Goal: Communication & Community: Share content

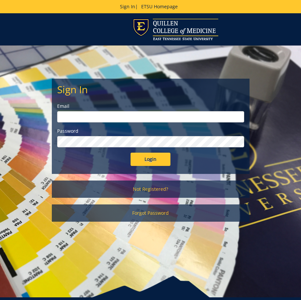
type input "[PERSON_NAME][EMAIL_ADDRESS][DOMAIN_NAME]"
drag, startPoint x: 165, startPoint y: 157, endPoint x: 192, endPoint y: 125, distance: 42.2
click at [165, 157] on input "Login" at bounding box center [151, 159] width 40 height 13
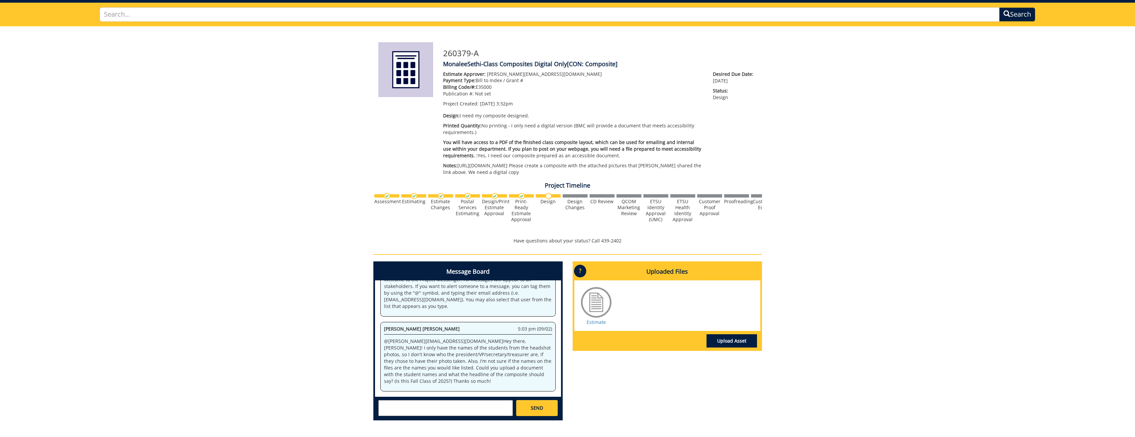
scroll to position [109, 0]
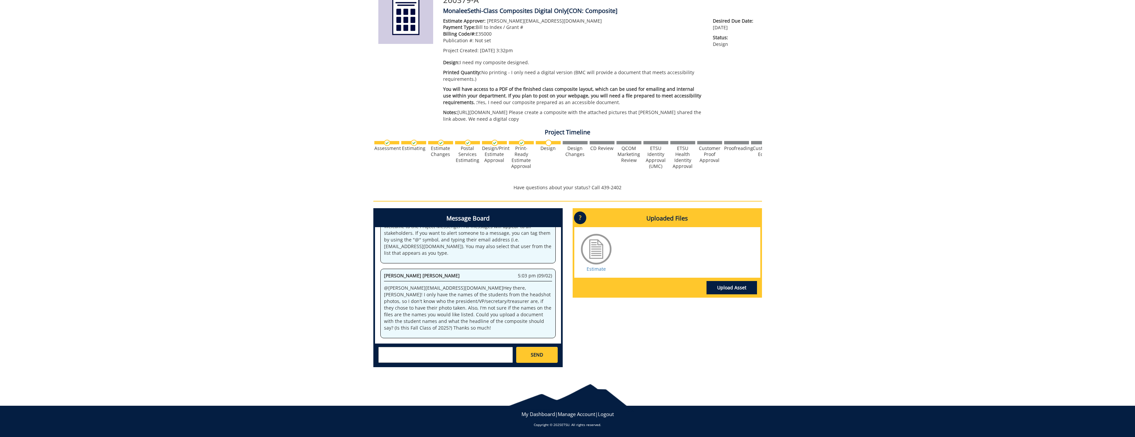
click at [412, 355] on textarea at bounding box center [445, 354] width 135 height 16
type textarea "@[PERSON_NAME] the students that graduated this Summer on [DATE] I am attaching…"
click at [529, 355] on link "SEND" at bounding box center [536, 354] width 41 height 16
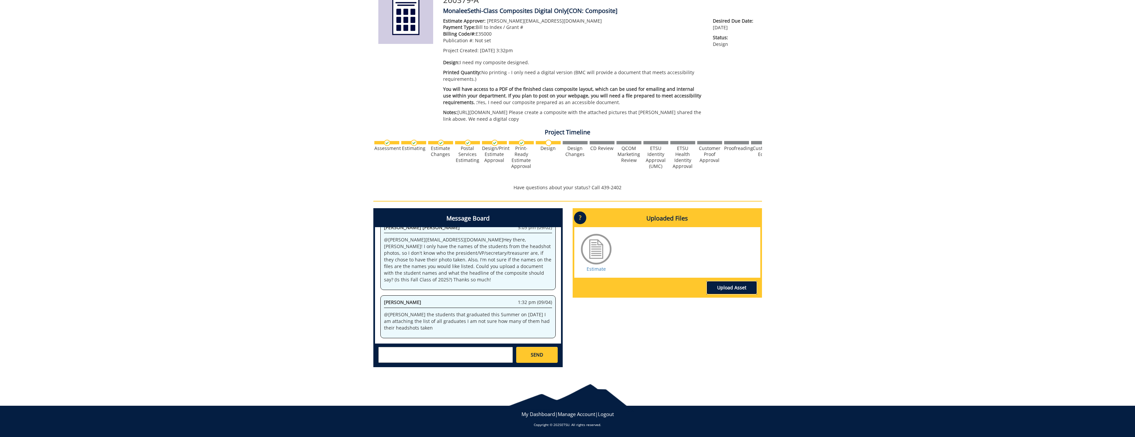
click at [727, 287] on link "Upload Asset" at bounding box center [732, 287] width 50 height 13
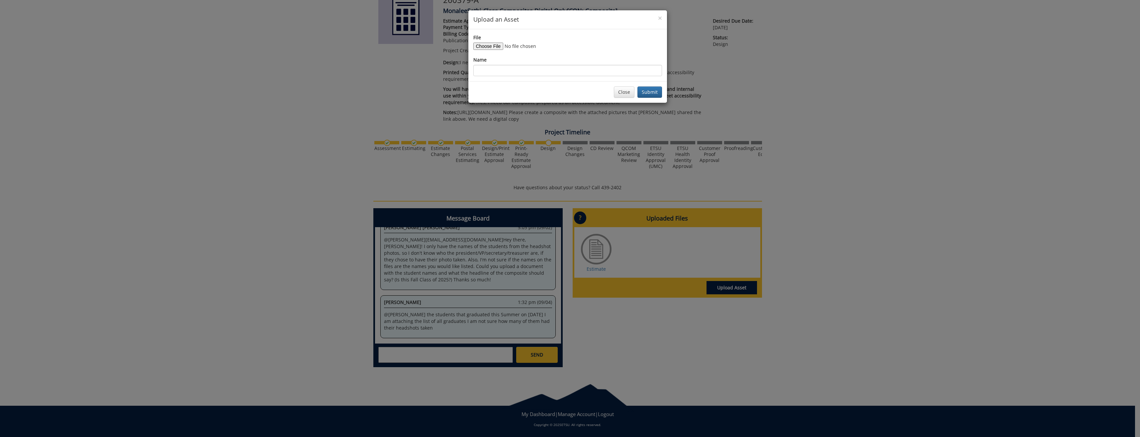
scroll to position [442, 0]
click at [491, 44] on input "File" at bounding box center [518, 46] width 90 height 7
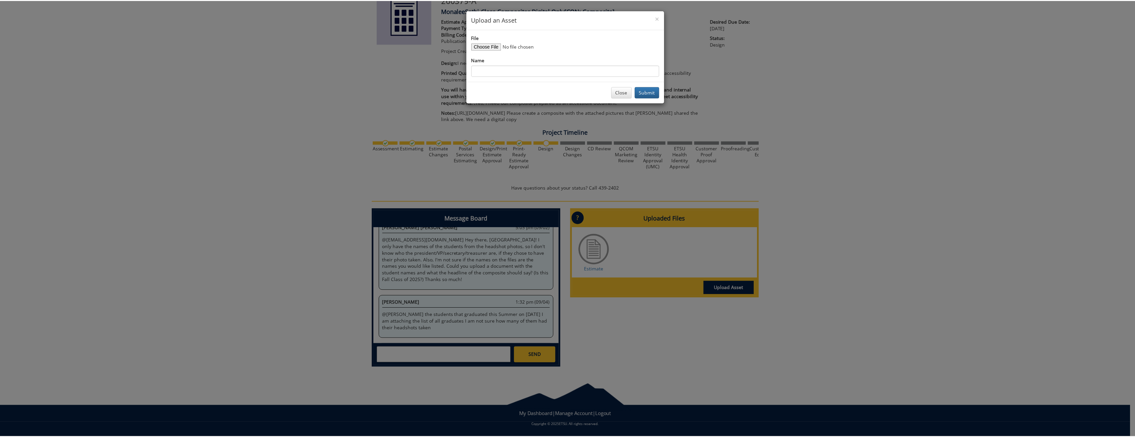
scroll to position [811, 0]
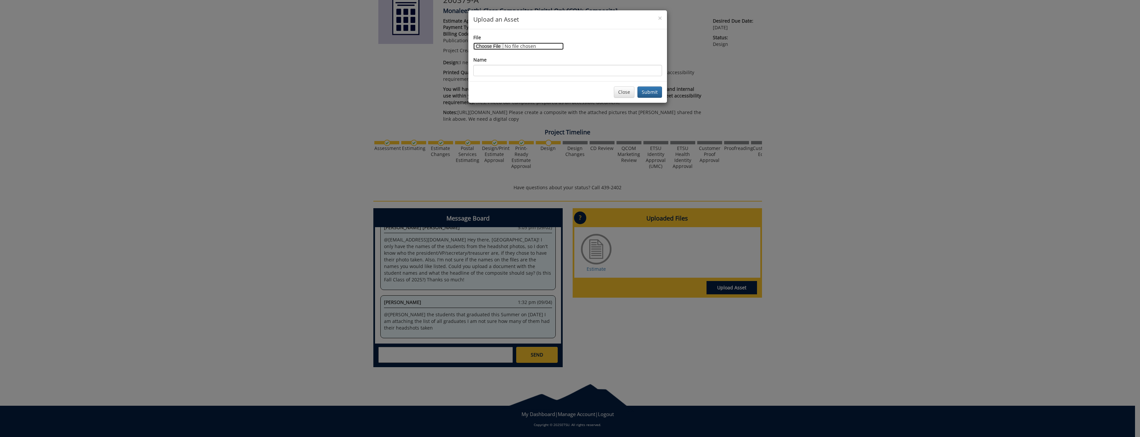
type input "C:\fakepath\STUDENT LIST FINAL -JULY.xlsx"
click at [536, 69] on input "Name" at bounding box center [567, 70] width 189 height 11
type input "Students Names"
click at [647, 90] on button "Submit" at bounding box center [649, 91] width 25 height 11
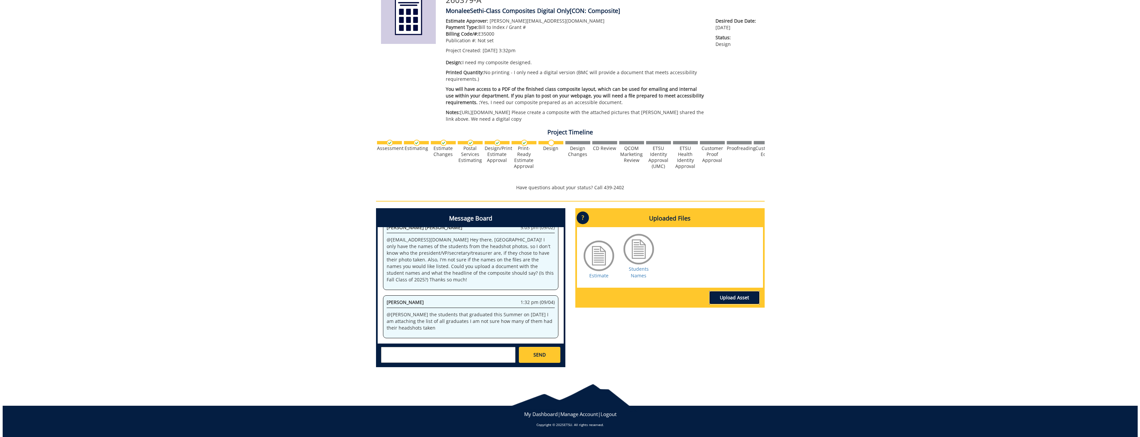
scroll to position [1180, 0]
click at [719, 301] on link "Upload Asset" at bounding box center [732, 297] width 50 height 13
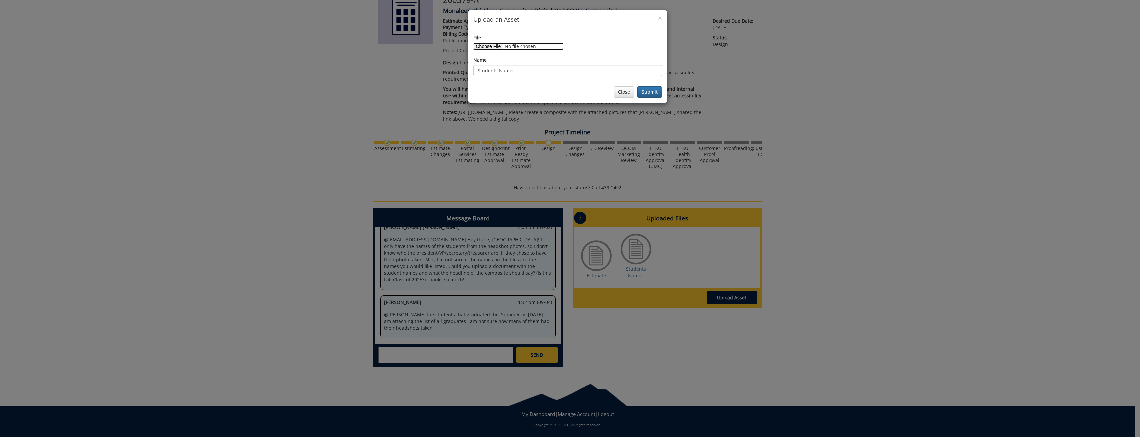
click at [490, 47] on input "File" at bounding box center [518, 46] width 90 height 7
